Goal: Task Accomplishment & Management: Use online tool/utility

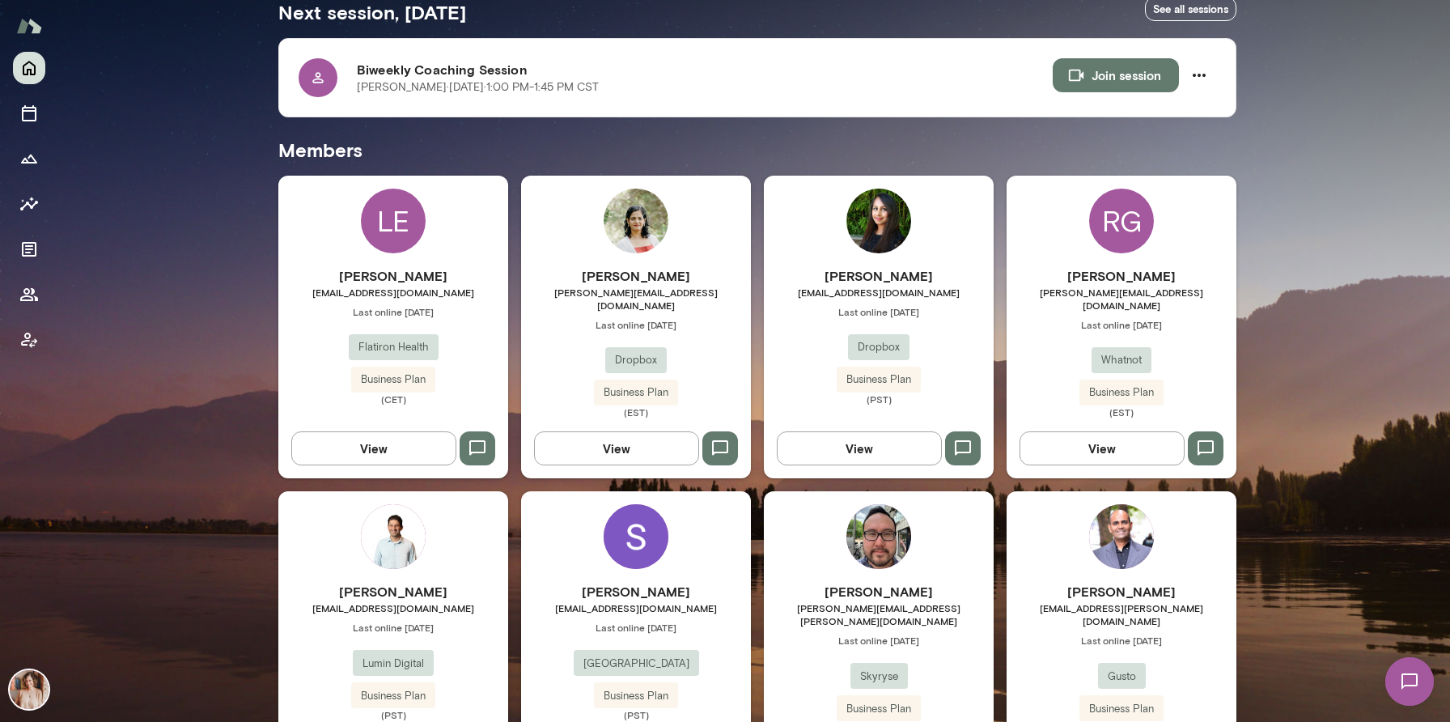
scroll to position [322, 0]
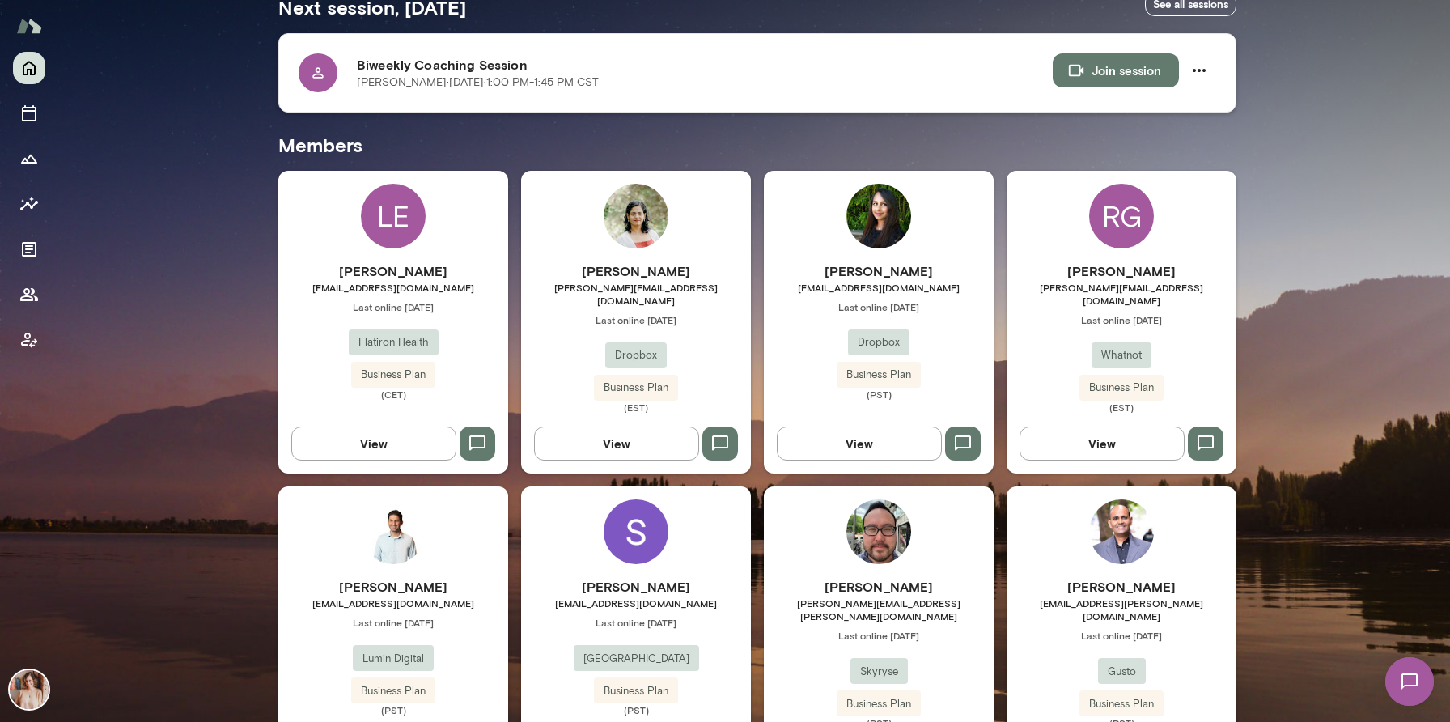
click at [306, 87] on div at bounding box center [318, 72] width 39 height 39
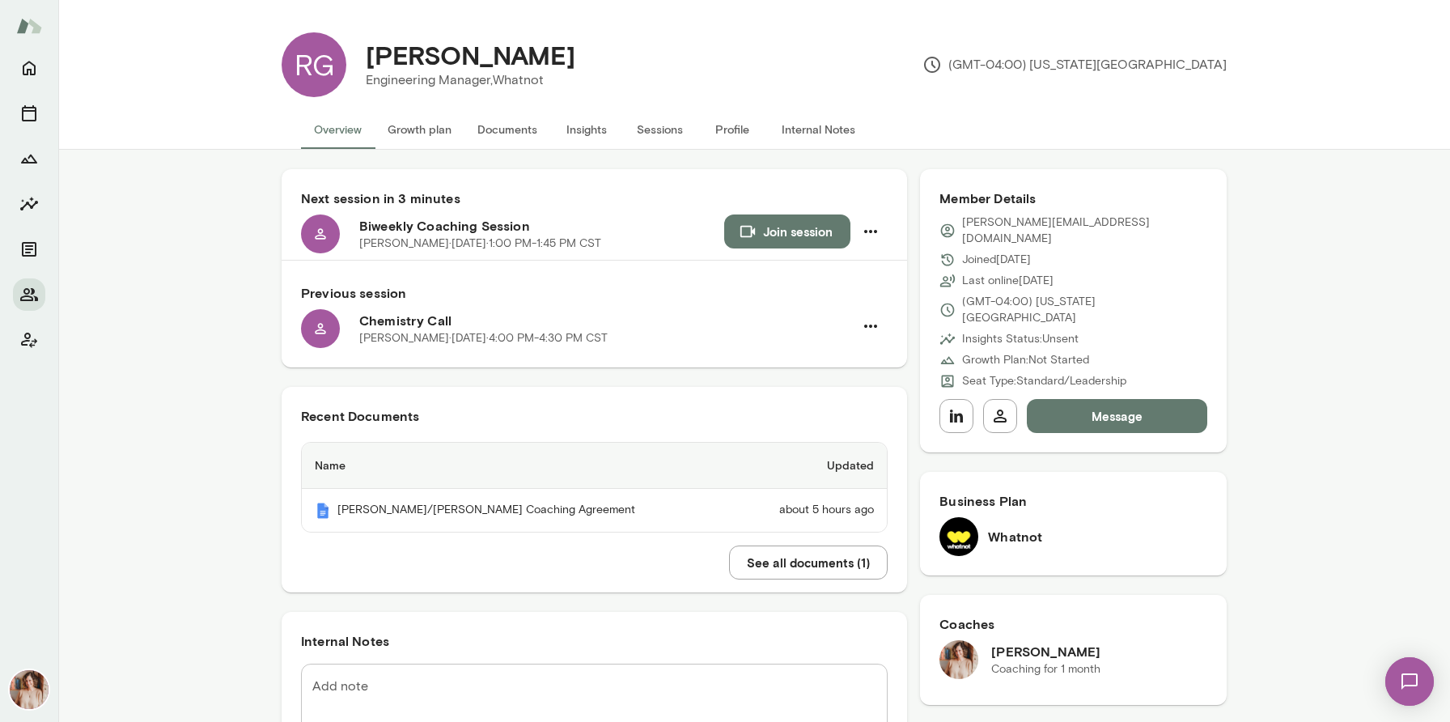
click at [504, 122] on button "Documents" at bounding box center [508, 129] width 86 height 39
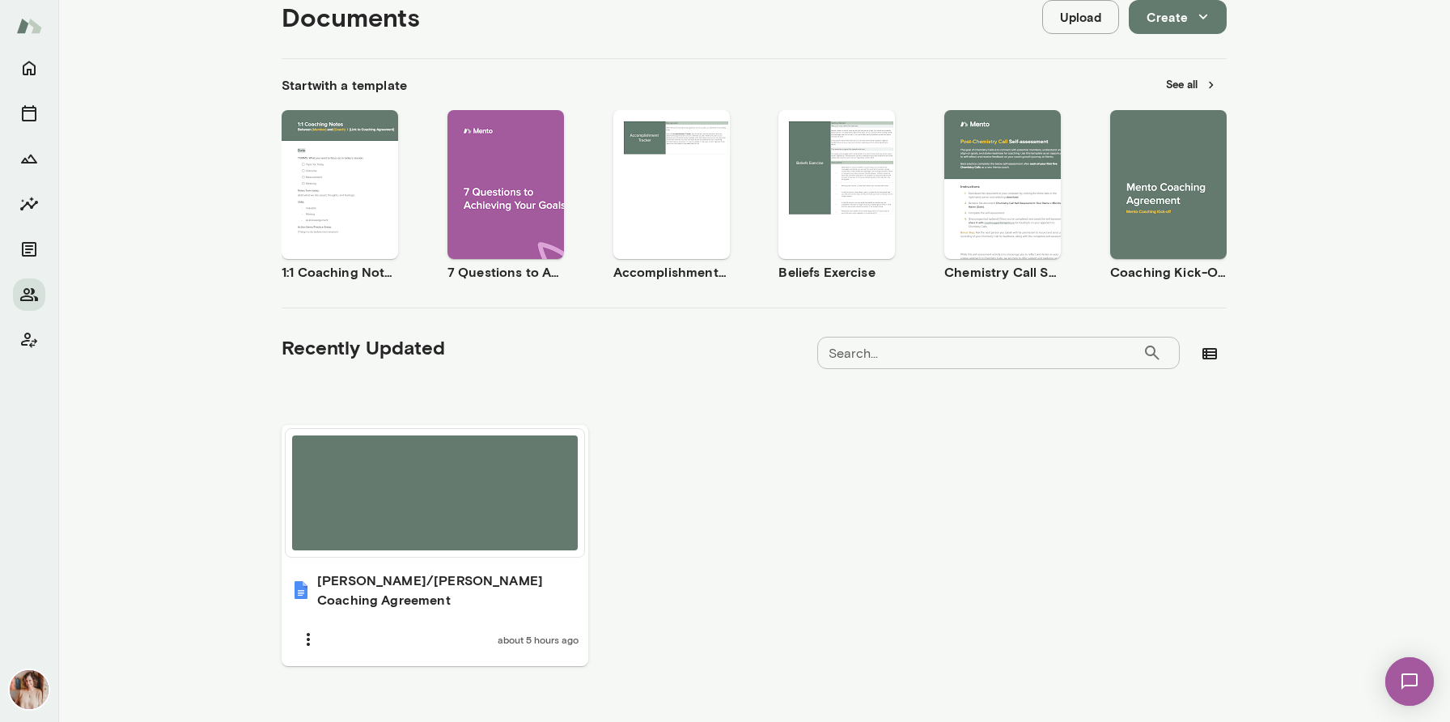
scroll to position [202, 0]
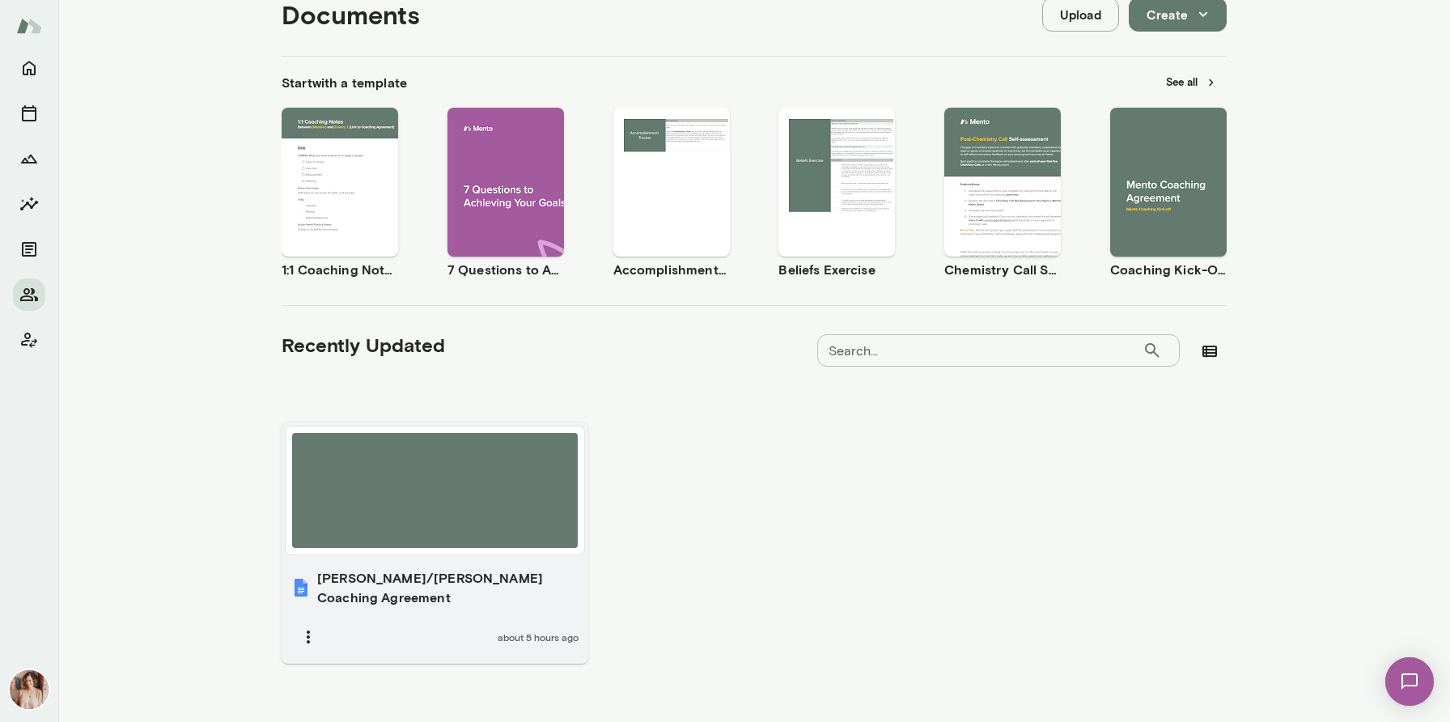
drag, startPoint x: 422, startPoint y: 522, endPoint x: 381, endPoint y: 523, distance: 41.3
click at [381, 523] on div at bounding box center [435, 490] width 286 height 115
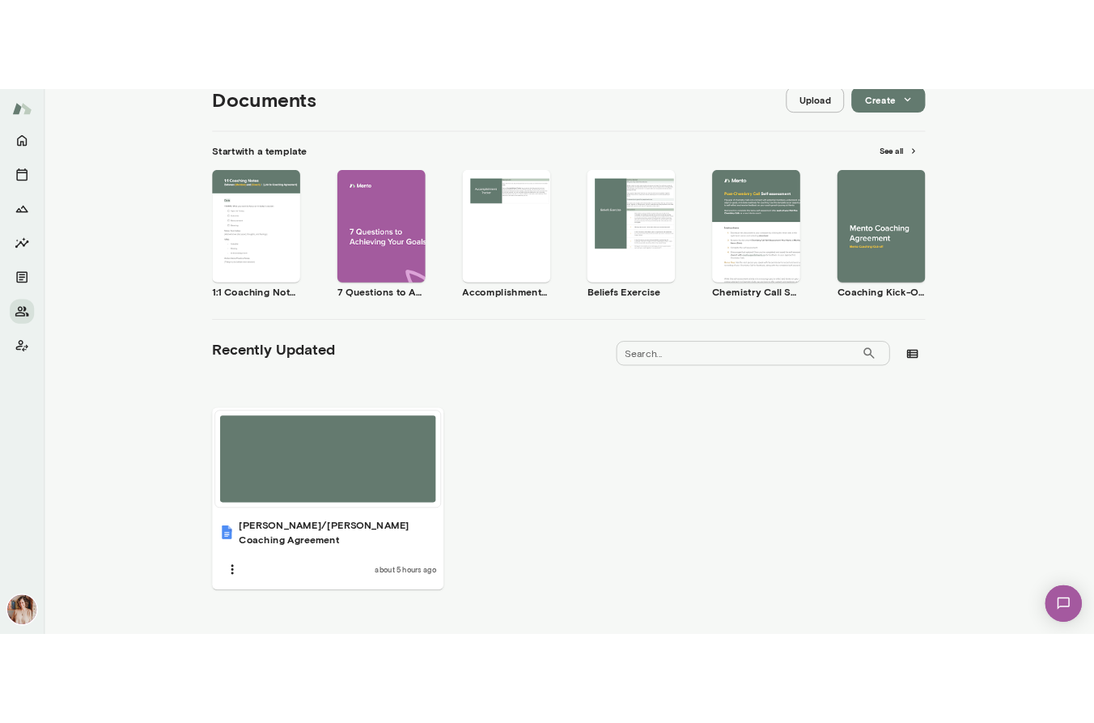
scroll to position [0, 0]
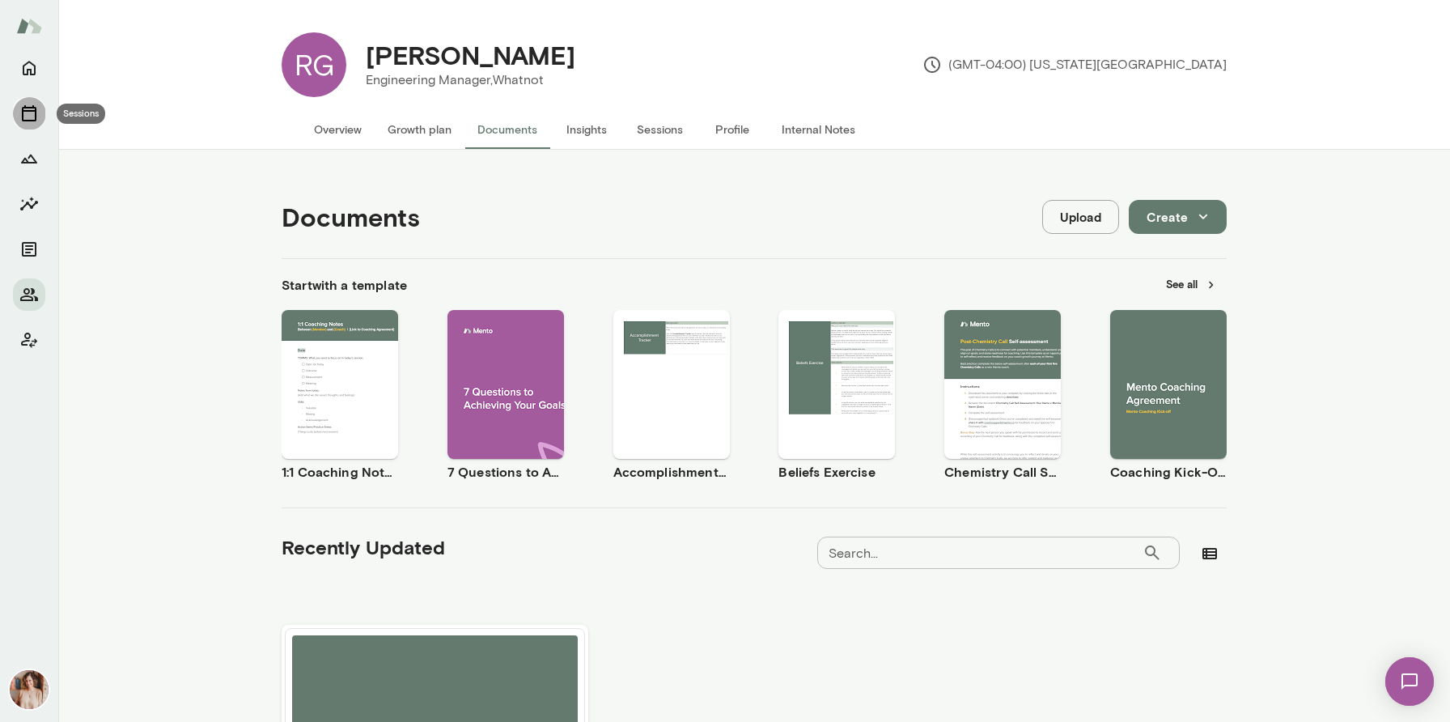
click at [29, 112] on icon "Sessions" at bounding box center [28, 113] width 19 height 19
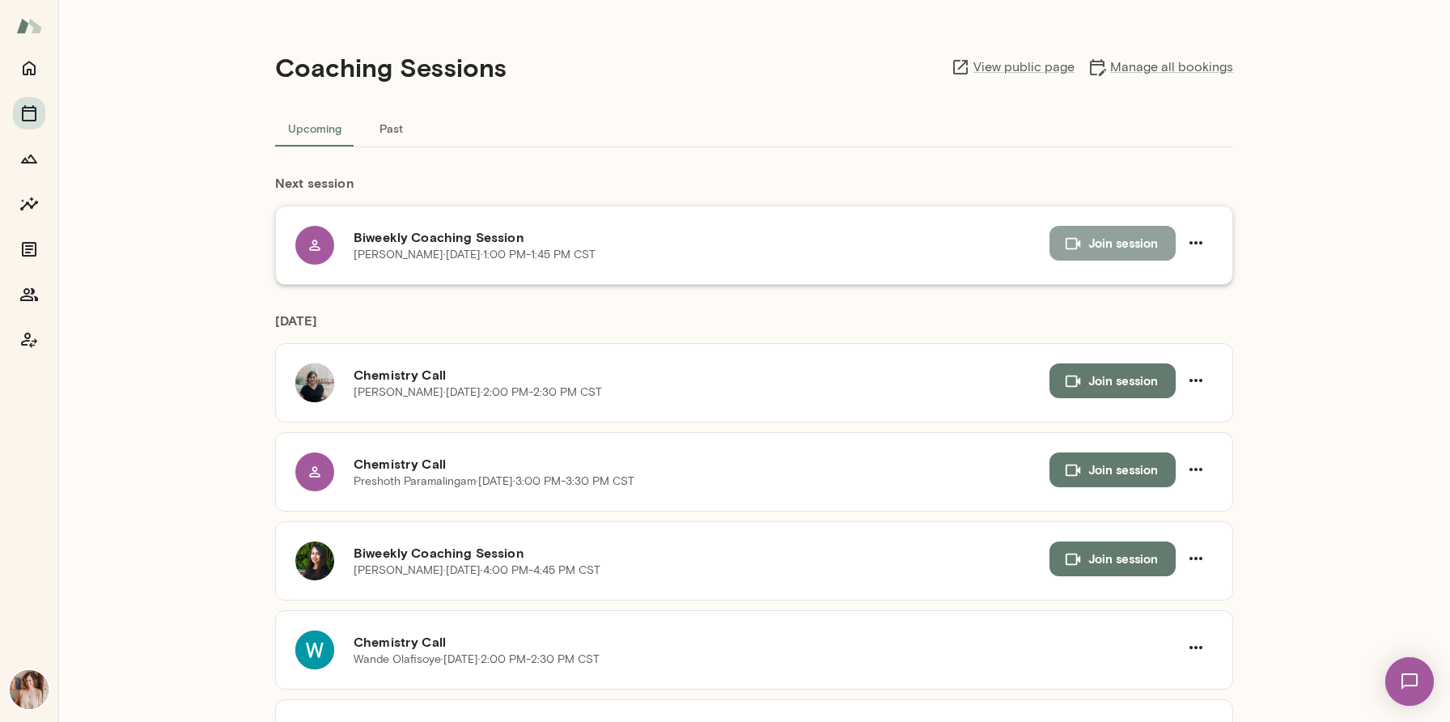
click at [1101, 248] on button "Join session" at bounding box center [1113, 243] width 126 height 34
